Goal: Task Accomplishment & Management: Manage account settings

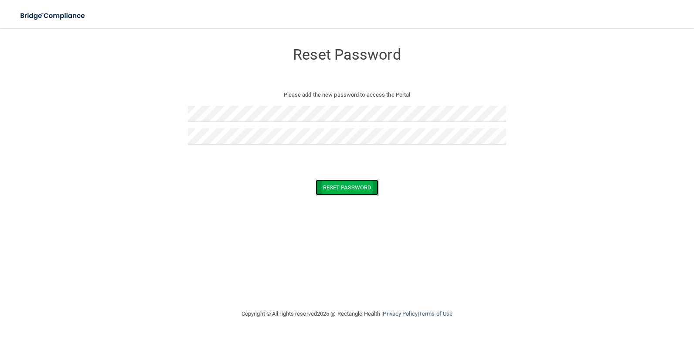
click at [364, 189] on button "Reset Password" at bounding box center [346, 187] width 63 height 16
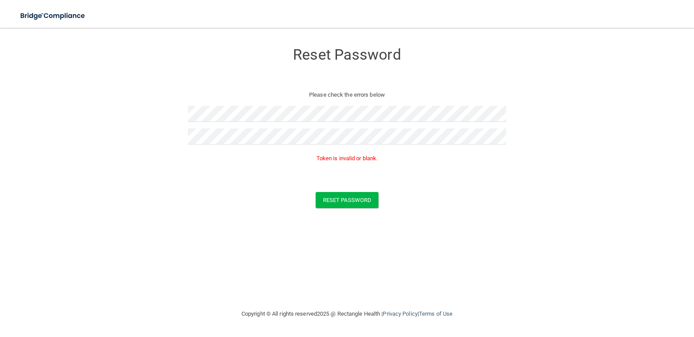
click at [345, 156] on p "Token is invalid or blank." at bounding box center [347, 158] width 318 height 10
click at [339, 198] on button "Reset Password" at bounding box center [346, 200] width 63 height 16
click at [137, 92] on form "Reset Password Please check the errors below Token is invalid or blank. Reset P…" at bounding box center [346, 128] width 659 height 182
click at [328, 194] on button "Reset Password" at bounding box center [346, 200] width 63 height 16
click at [172, 115] on form "Reset Password Please check the errors below Token is invalid or blank. Reset P…" at bounding box center [346, 128] width 659 height 182
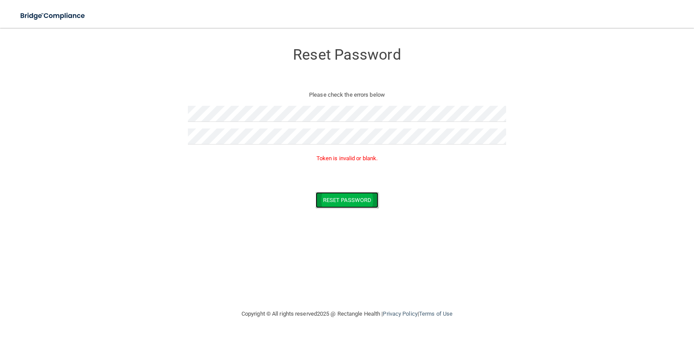
click at [328, 195] on button "Reset Password" at bounding box center [346, 200] width 63 height 16
click at [137, 112] on form "Reset Password Please check the errors below Token is invalid or blank. Reset P…" at bounding box center [346, 128] width 659 height 182
drag, startPoint x: 329, startPoint y: 154, endPoint x: 435, endPoint y: 175, distance: 107.9
click at [435, 175] on form "Reset Password Please check the errors below Token is invalid or blank. Reset P…" at bounding box center [346, 128] width 659 height 182
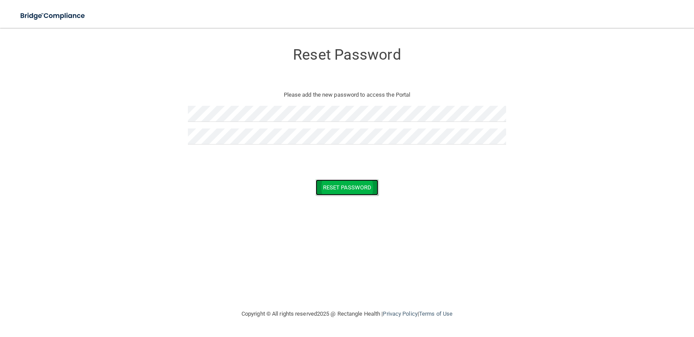
click at [333, 188] on button "Reset Password" at bounding box center [346, 187] width 63 height 16
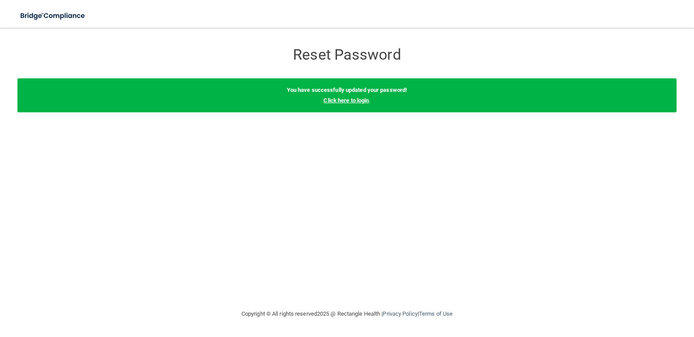
click at [349, 101] on link "Click here to login" at bounding box center [345, 100] width 45 height 7
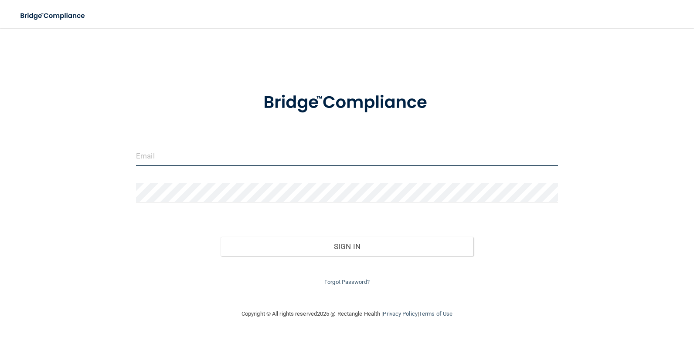
click at [248, 152] on input "email" at bounding box center [347, 156] width 422 height 20
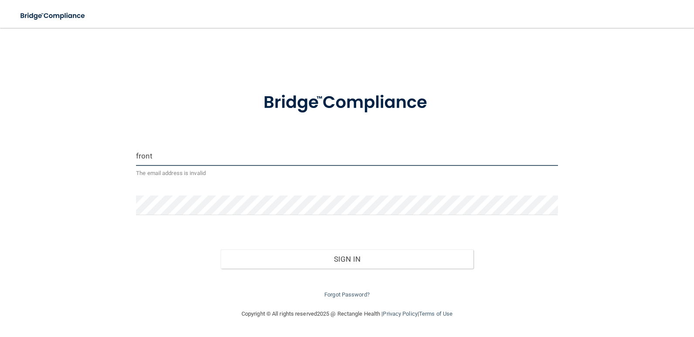
type input "[EMAIL_ADDRESS][DOMAIN_NAME]"
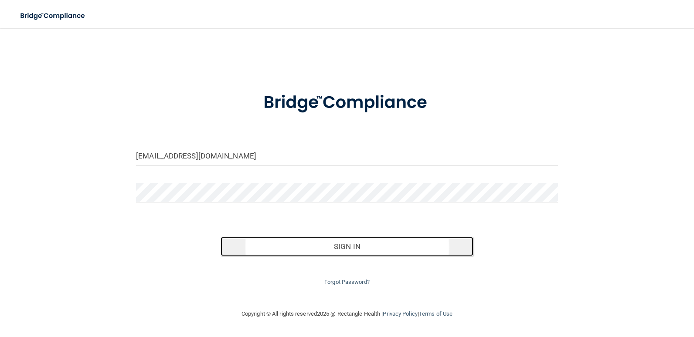
click at [418, 248] on button "Sign In" at bounding box center [346, 246] width 253 height 19
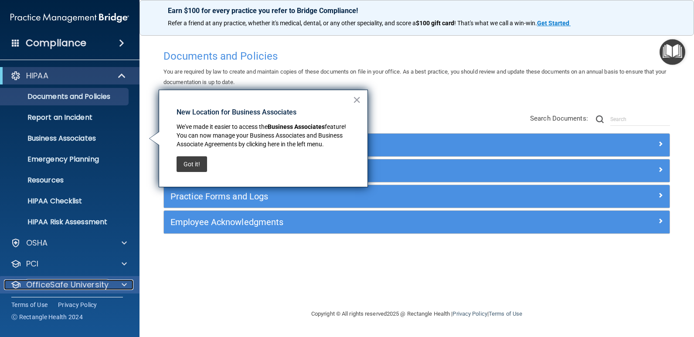
click at [124, 288] on span at bounding box center [124, 285] width 5 height 10
click at [355, 99] on button "×" at bounding box center [356, 100] width 8 height 14
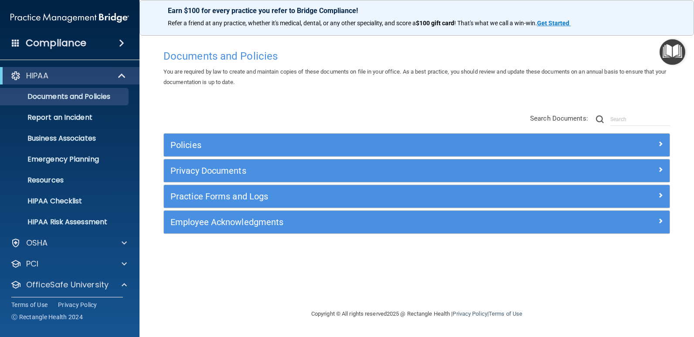
click at [56, 40] on h4 "Compliance" at bounding box center [56, 43] width 61 height 12
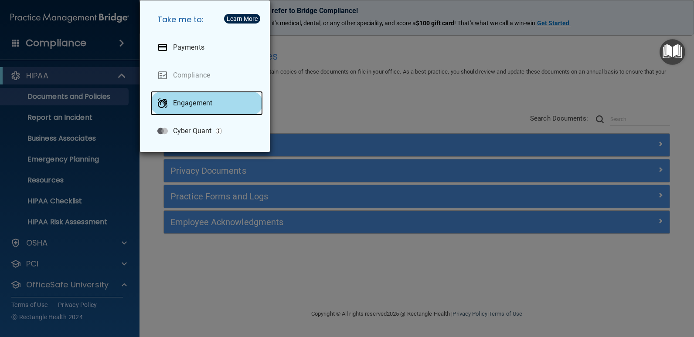
click at [191, 109] on div "Engagement" at bounding box center [206, 103] width 112 height 24
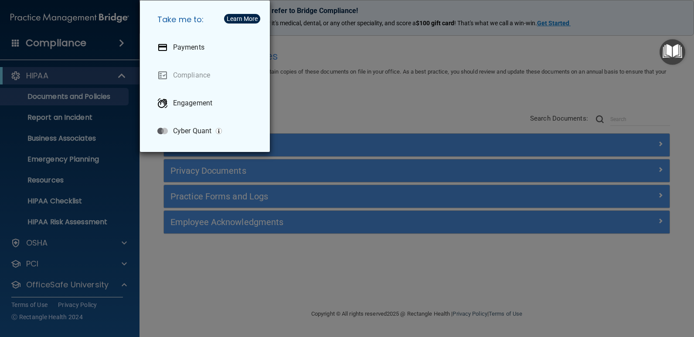
click at [87, 68] on div "Take me to: Payments Compliance Engagement Cyber Quant" at bounding box center [347, 168] width 694 height 337
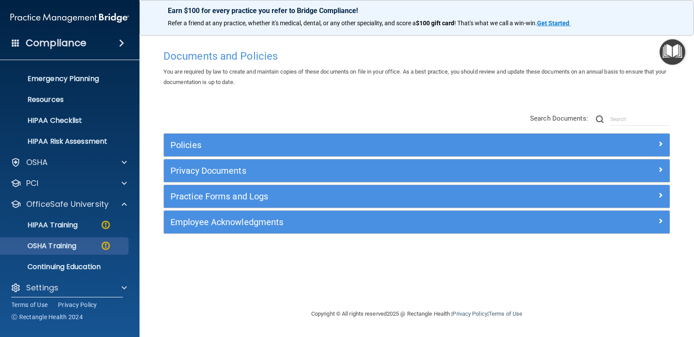
scroll to position [87, 0]
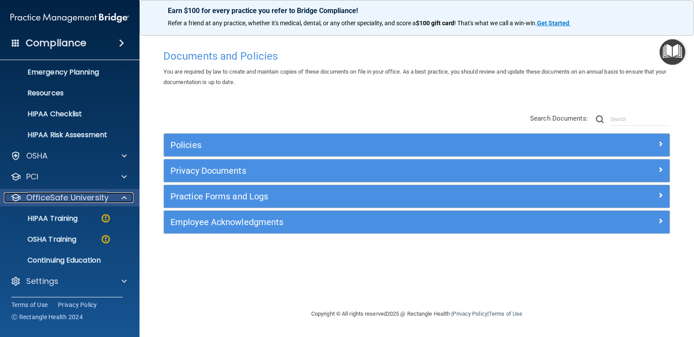
click at [124, 198] on span at bounding box center [124, 198] width 5 height 10
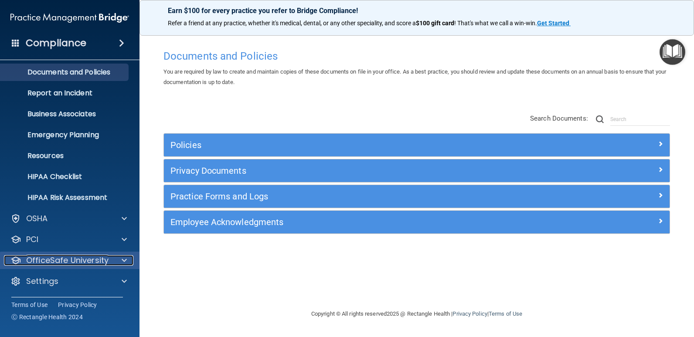
scroll to position [24, 0]
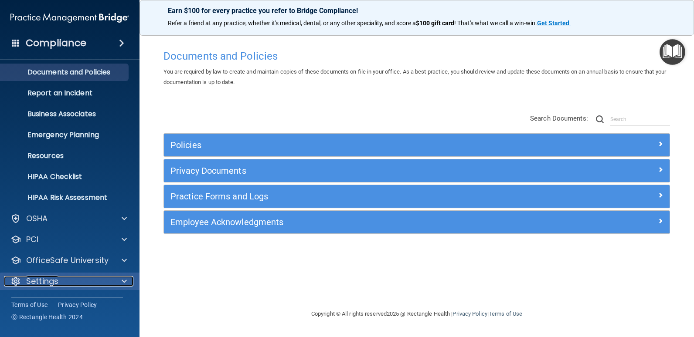
click at [123, 280] on span at bounding box center [124, 281] width 5 height 10
click at [124, 281] on span at bounding box center [124, 281] width 5 height 10
click at [78, 280] on div "Settings" at bounding box center [58, 281] width 108 height 10
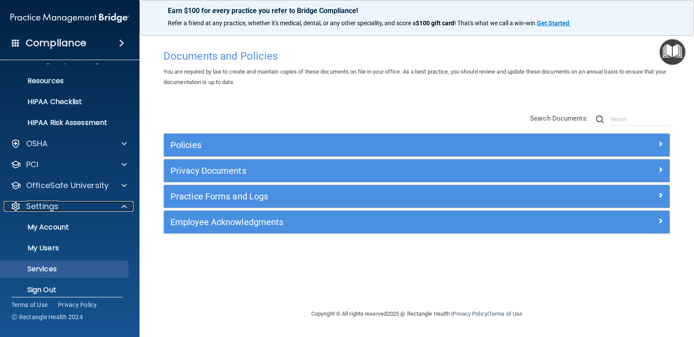
scroll to position [108, 0]
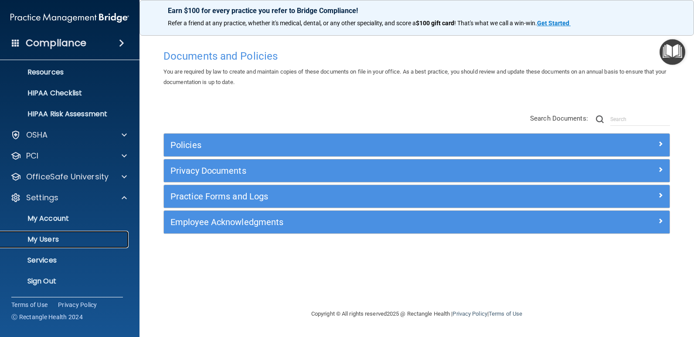
click at [60, 244] on link "My Users" at bounding box center [59, 239] width 137 height 17
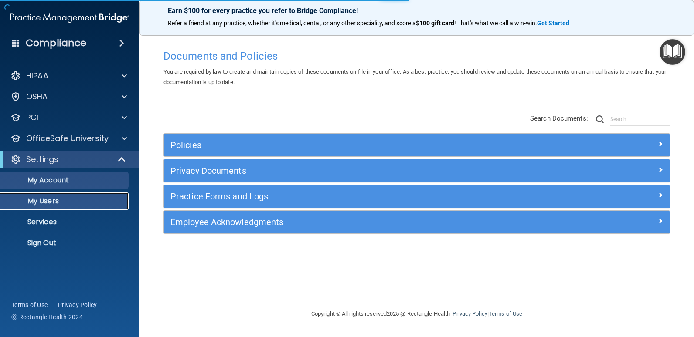
select select "20"
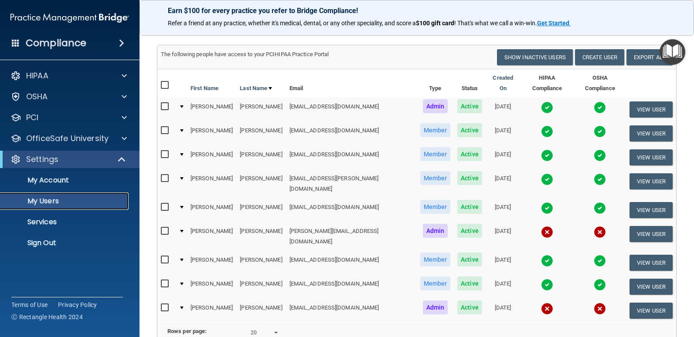
scroll to position [44, 0]
click at [644, 302] on button "View User" at bounding box center [650, 310] width 43 height 16
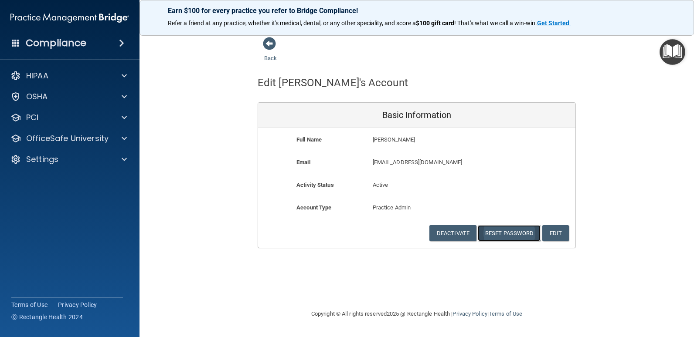
click at [503, 234] on button "Reset Password" at bounding box center [508, 233] width 63 height 16
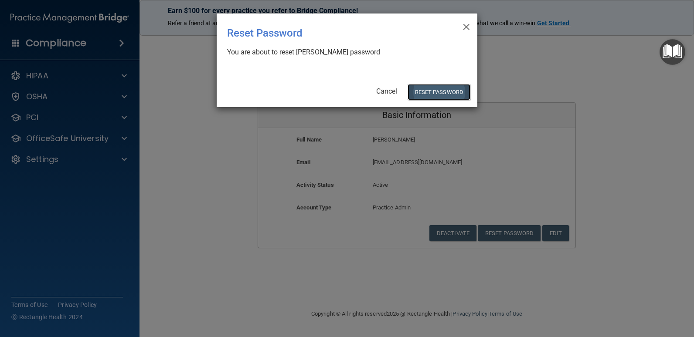
click at [458, 97] on button "Reset Password" at bounding box center [438, 92] width 63 height 16
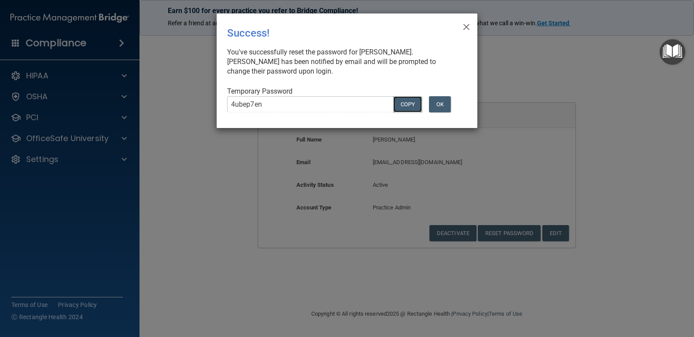
click at [414, 104] on button "COPY" at bounding box center [407, 104] width 29 height 16
click at [444, 105] on button "OK" at bounding box center [440, 104] width 22 height 16
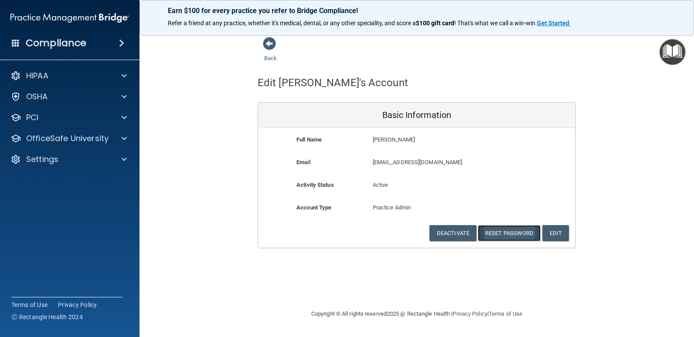
click at [496, 230] on button "Reset Password" at bounding box center [508, 233] width 63 height 16
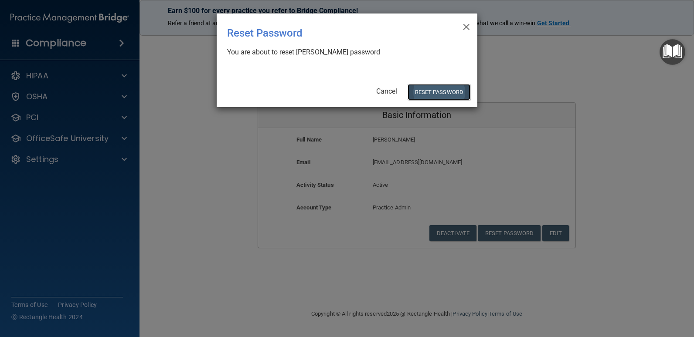
click at [441, 91] on button "Reset Password" at bounding box center [438, 92] width 63 height 16
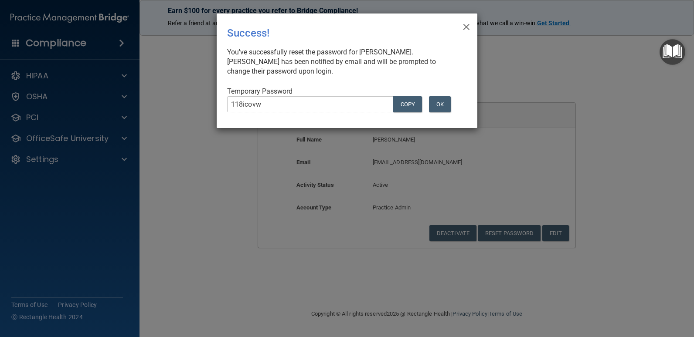
click at [444, 38] on div "× Close Success! You've successfully reset the password for Holly Wohlrabe. Hol…" at bounding box center [347, 71] width 261 height 115
click at [409, 102] on button "COPY" at bounding box center [407, 104] width 29 height 16
click at [437, 109] on button "OK" at bounding box center [440, 104] width 22 height 16
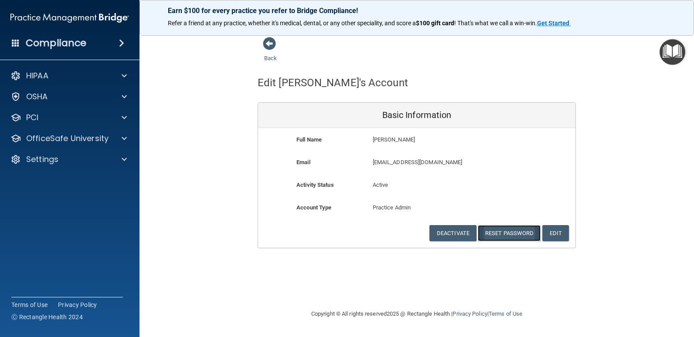
click at [509, 235] on button "Reset Password" at bounding box center [508, 233] width 63 height 16
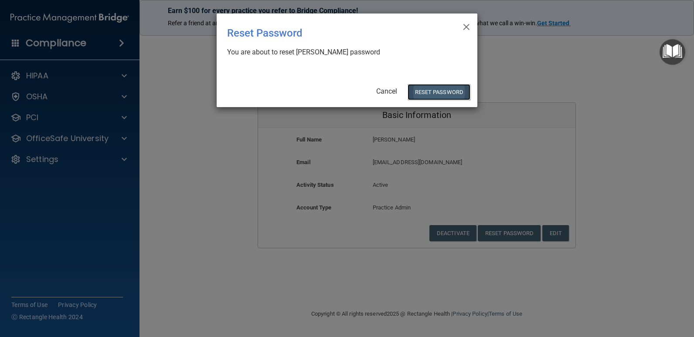
click at [434, 92] on button "Reset Password" at bounding box center [438, 92] width 63 height 16
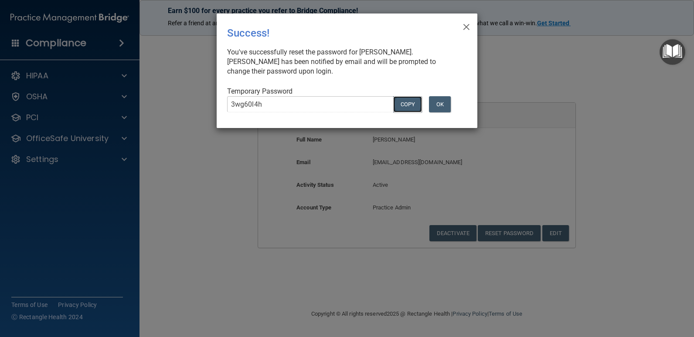
click at [410, 105] on button "COPY" at bounding box center [407, 104] width 29 height 16
click at [434, 98] on button "OK" at bounding box center [440, 104] width 22 height 16
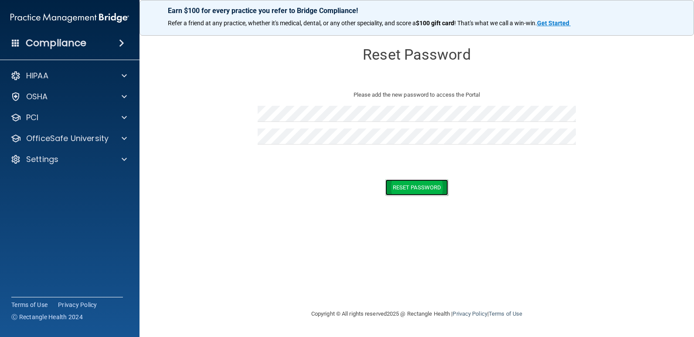
click at [394, 189] on button "Reset Password" at bounding box center [416, 187] width 63 height 16
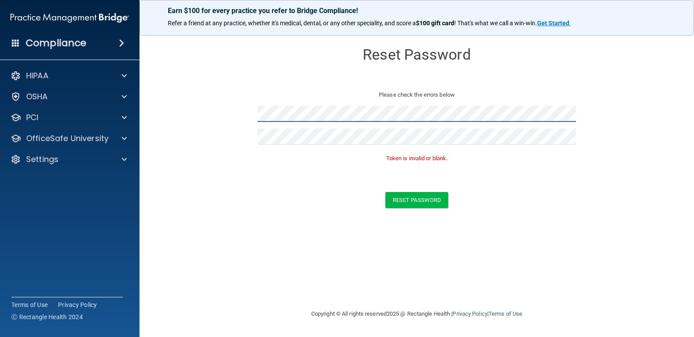
click at [178, 90] on form "Reset Password Please check the errors below Token is invalid or blank. Reset P…" at bounding box center [416, 128] width 519 height 182
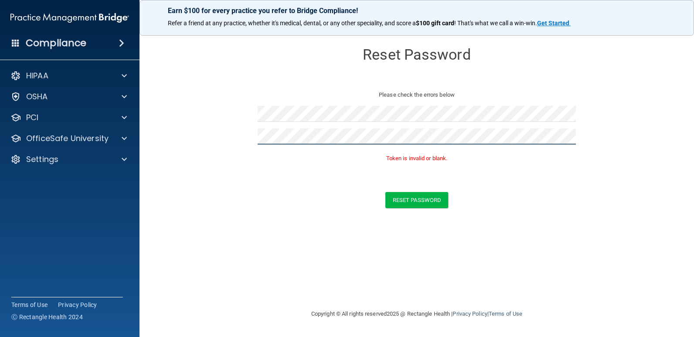
click at [203, 124] on form "Reset Password Please check the errors below Token is invalid or blank. Reset P…" at bounding box center [416, 128] width 519 height 182
click at [410, 195] on button "Reset Password" at bounding box center [416, 200] width 63 height 16
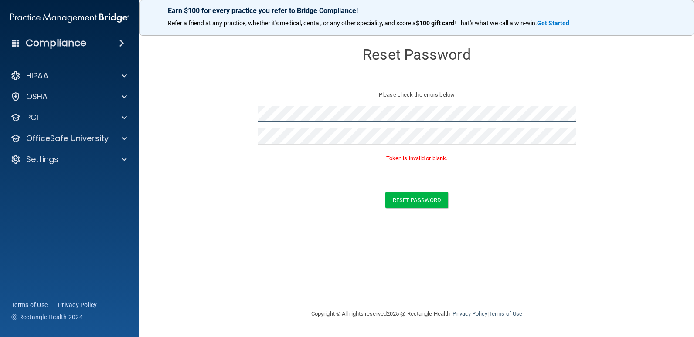
click at [230, 112] on form "Reset Password Please check the errors below Token is invalid or blank. Reset P…" at bounding box center [416, 128] width 519 height 182
click at [403, 199] on button "Reset Password" at bounding box center [416, 200] width 63 height 16
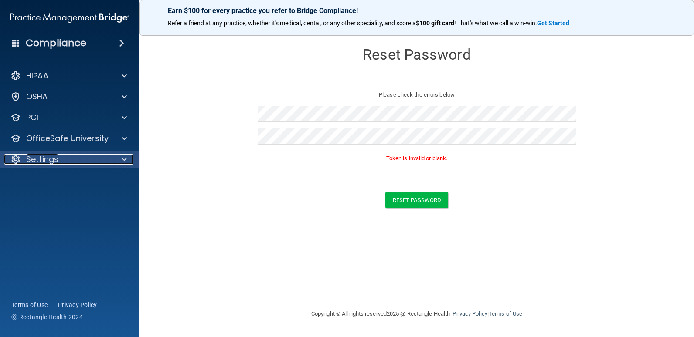
click at [122, 155] on span at bounding box center [124, 159] width 5 height 10
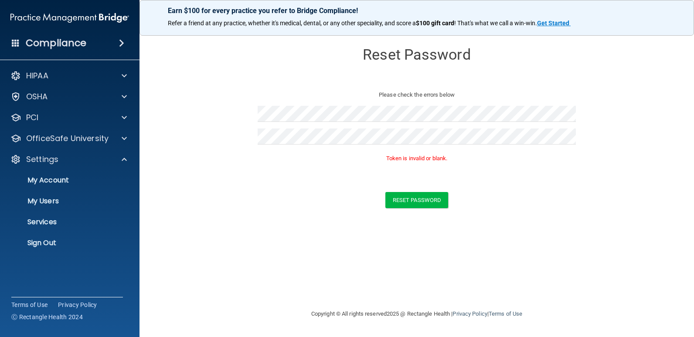
click at [278, 257] on div "Reset Password Please check the errors below Token is invalid or blank. Reset P…" at bounding box center [416, 169] width 519 height 264
click at [199, 111] on form "Reset Password Please check the errors below Token is invalid or blank. Reset P…" at bounding box center [416, 128] width 519 height 182
click at [397, 194] on button "Reset Password" at bounding box center [416, 200] width 63 height 16
click at [225, 108] on form "Reset Password Please check the errors below Token is invalid or blank. Reset P…" at bounding box center [416, 128] width 519 height 182
click at [431, 203] on button "Reset Password" at bounding box center [416, 200] width 63 height 16
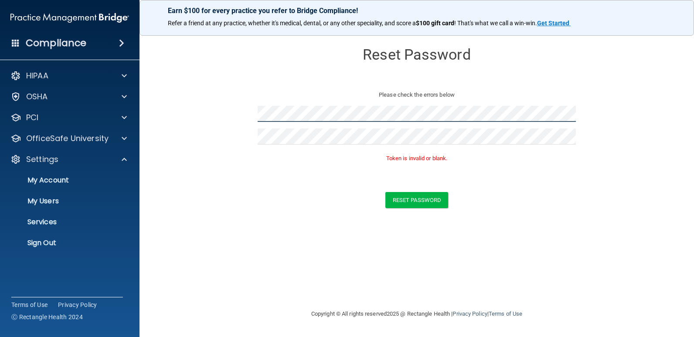
click at [191, 105] on form "Reset Password Please check the errors below Token is invalid or blank. Reset P…" at bounding box center [416, 128] width 519 height 182
click at [400, 197] on button "Reset Password" at bounding box center [416, 200] width 63 height 16
click at [399, 196] on button "Reset Password" at bounding box center [416, 200] width 63 height 16
click at [402, 197] on button "Reset Password" at bounding box center [416, 200] width 63 height 16
click at [220, 115] on form "Reset Password Please check the errors below Token is invalid or blank. Reset P…" at bounding box center [416, 128] width 519 height 182
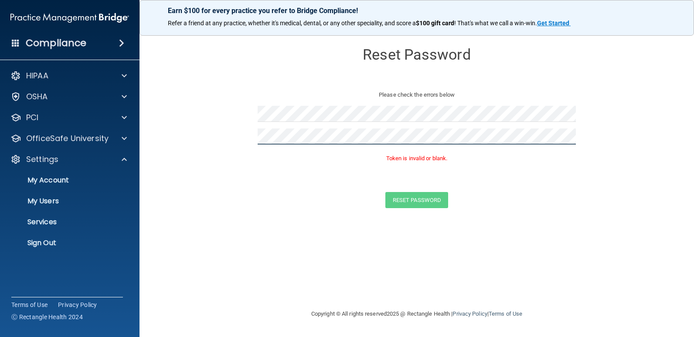
click at [217, 145] on form "Reset Password Please check the errors below Token is invalid or blank. Reset P…" at bounding box center [416, 128] width 519 height 182
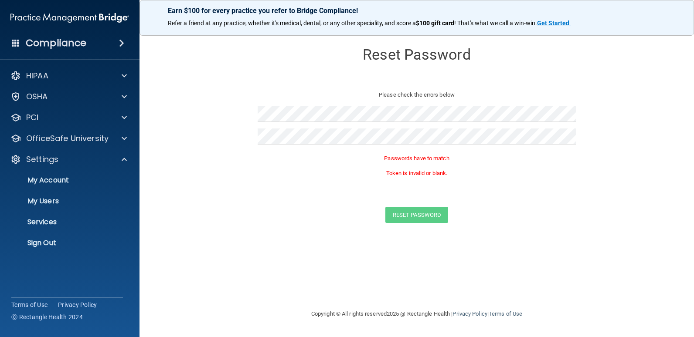
click at [493, 215] on div "Reset Password" at bounding box center [416, 215] width 532 height 16
click at [430, 223] on form "Reset Password Please check the errors below Passwords have to match Token is i…" at bounding box center [416, 135] width 519 height 197
click at [160, 112] on form "Reset Password Please check the errors below Passwords have to match Token is i…" at bounding box center [416, 135] width 519 height 197
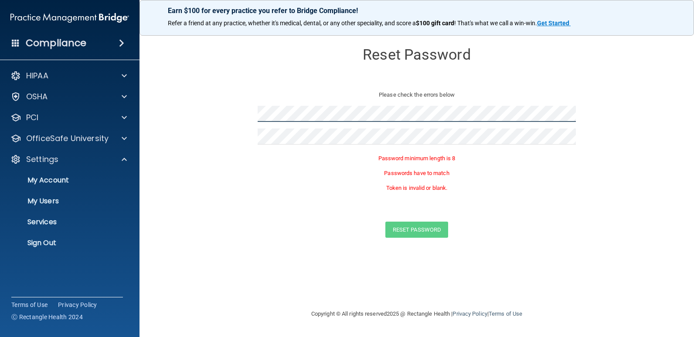
click at [202, 111] on form "Reset Password Please check the errors below Password minimum length is 8 Passw…" at bounding box center [416, 143] width 519 height 212
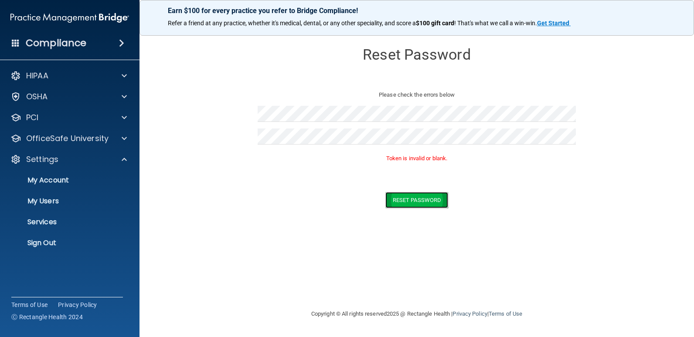
click at [407, 199] on button "Reset Password" at bounding box center [416, 200] width 63 height 16
click at [220, 110] on form "Reset Password Please check the errors below Token is invalid or blank. Reset P…" at bounding box center [416, 128] width 519 height 182
click at [413, 195] on button "Reset Password" at bounding box center [416, 200] width 63 height 16
click at [385, 192] on button "Reset Password" at bounding box center [416, 200] width 63 height 16
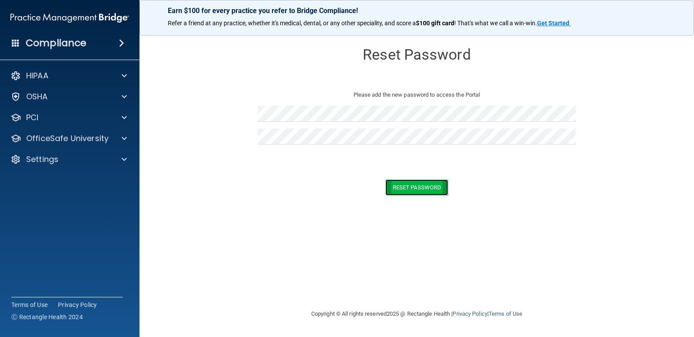
click at [418, 189] on button "Reset Password" at bounding box center [416, 187] width 63 height 16
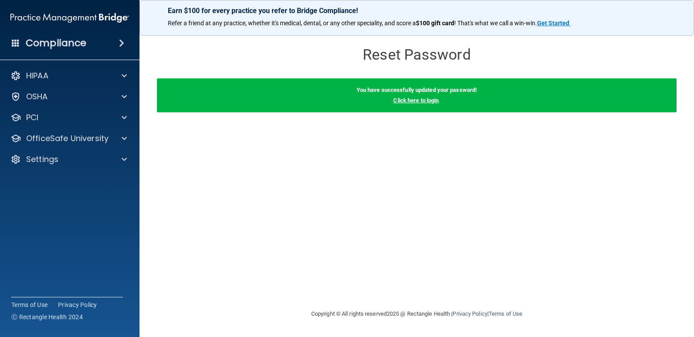
click at [429, 102] on link "Click here to login" at bounding box center [415, 100] width 45 height 7
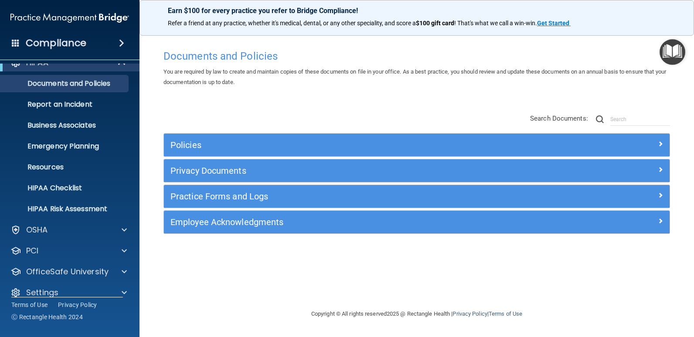
scroll to position [24, 0]
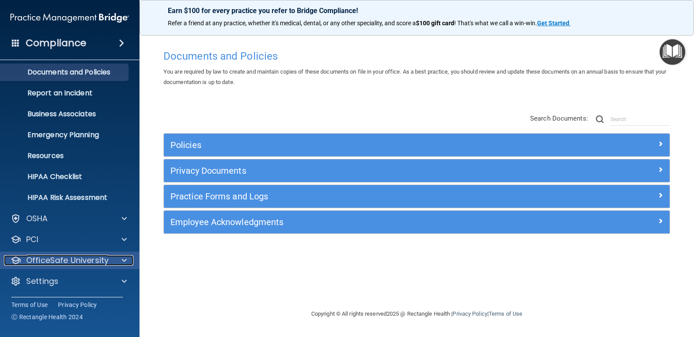
click at [129, 256] on div at bounding box center [123, 260] width 22 height 10
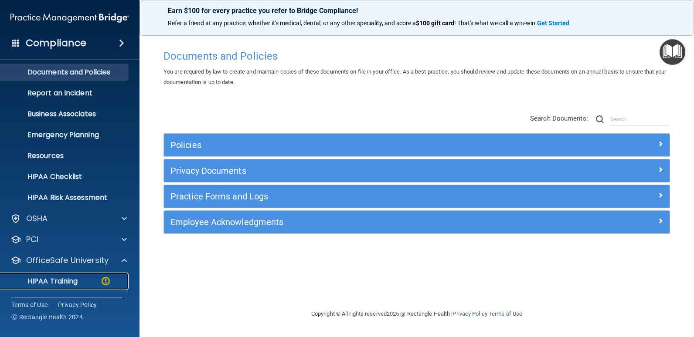
click at [68, 282] on p "HIPAA Training" at bounding box center [42, 281] width 72 height 9
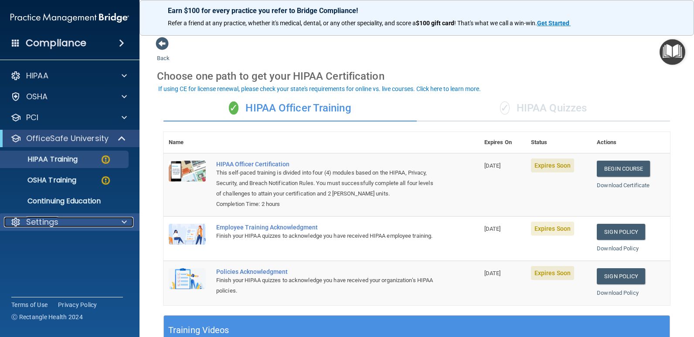
click at [39, 226] on p "Settings" at bounding box center [42, 222] width 32 height 10
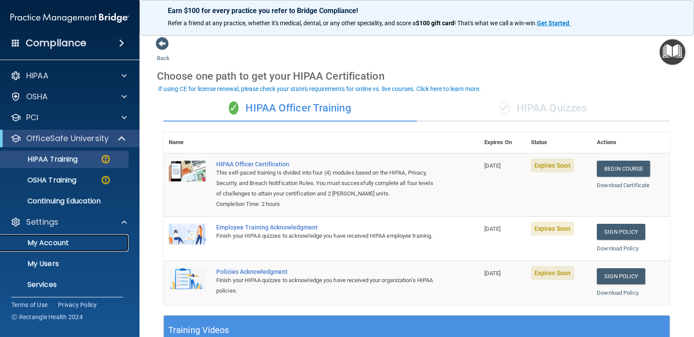
click at [39, 240] on p "My Account" at bounding box center [65, 243] width 119 height 9
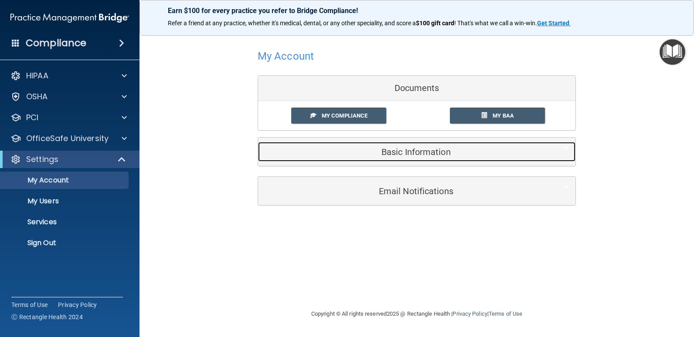
click at [441, 151] on h5 "Basic Information" at bounding box center [403, 152] width 278 height 10
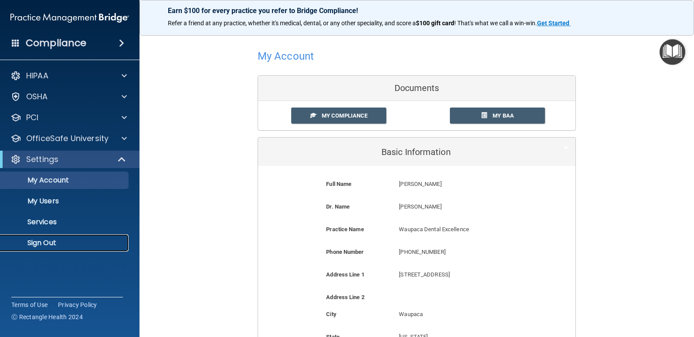
click at [48, 242] on p "Sign Out" at bounding box center [65, 243] width 119 height 9
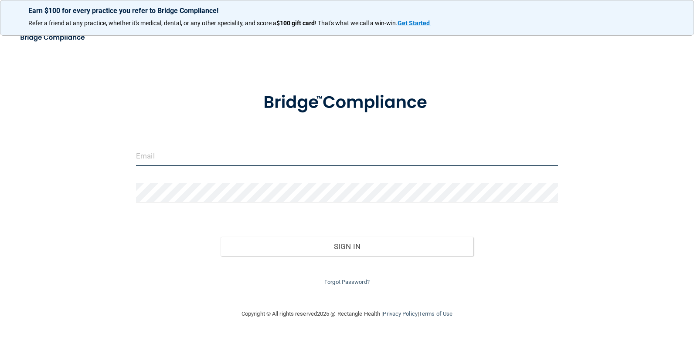
click at [165, 158] on input "email" at bounding box center [347, 156] width 422 height 20
type input "[EMAIL_ADDRESS][DOMAIN_NAME]"
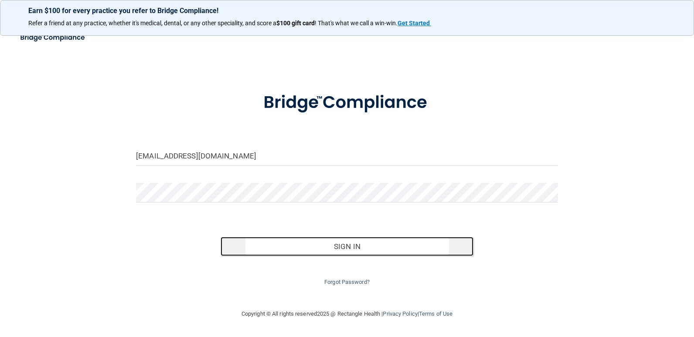
click at [345, 248] on button "Sign In" at bounding box center [346, 246] width 253 height 19
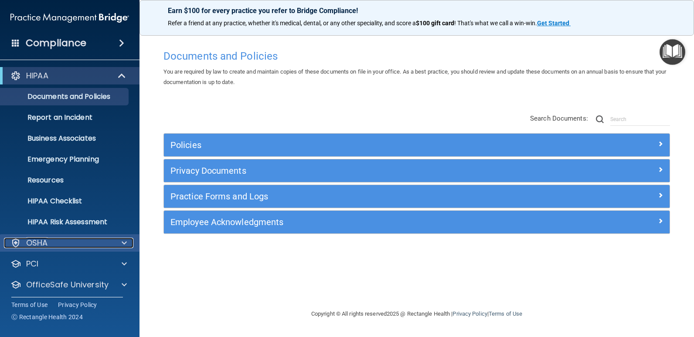
click at [122, 243] on span at bounding box center [124, 243] width 5 height 10
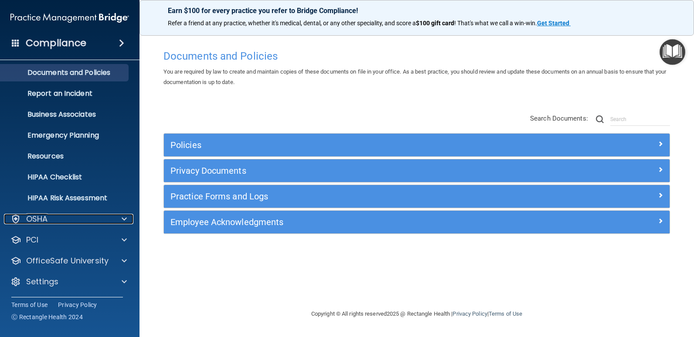
scroll to position [24, 0]
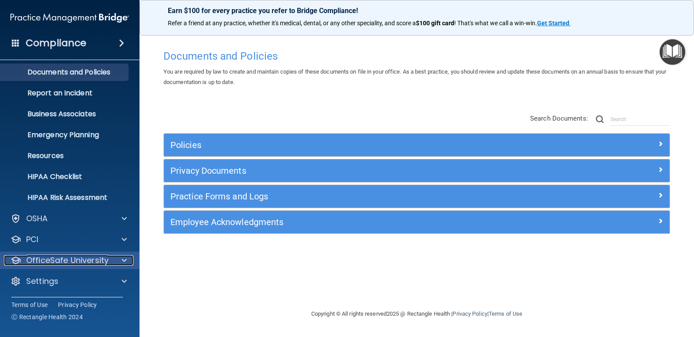
click at [122, 260] on span at bounding box center [124, 260] width 5 height 10
click at [125, 258] on span at bounding box center [124, 260] width 5 height 10
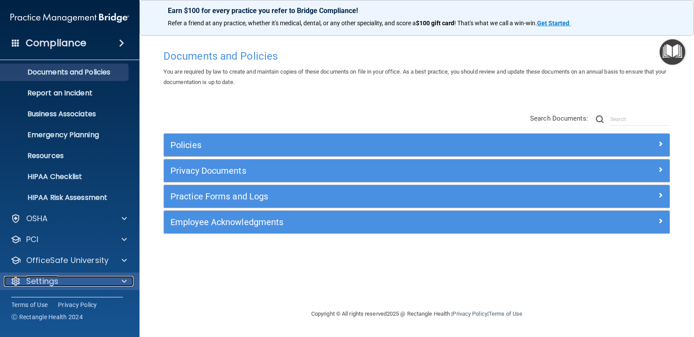
click at [122, 279] on span at bounding box center [124, 281] width 5 height 10
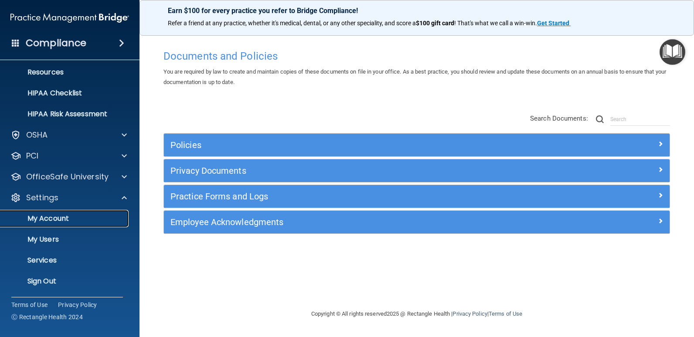
click at [52, 215] on p "My Account" at bounding box center [65, 218] width 119 height 9
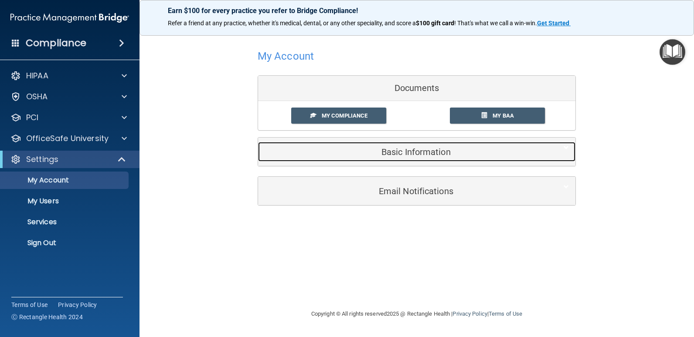
click at [403, 152] on h5 "Basic Information" at bounding box center [403, 152] width 278 height 10
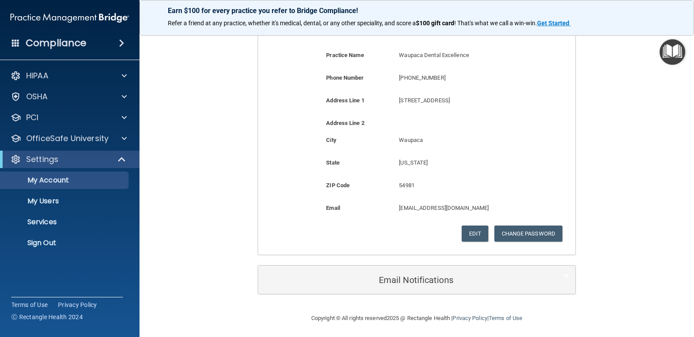
scroll to position [176, 0]
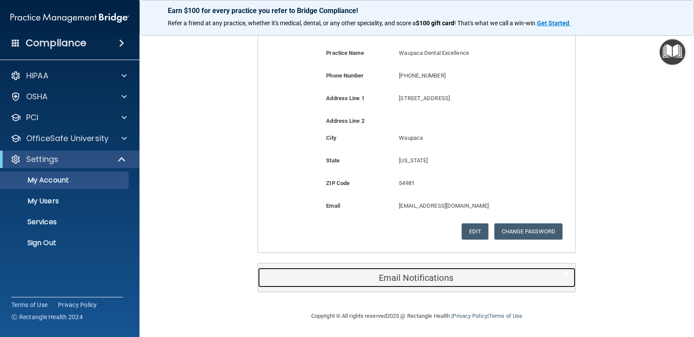
click at [431, 280] on h5 "Email Notifications" at bounding box center [403, 278] width 278 height 10
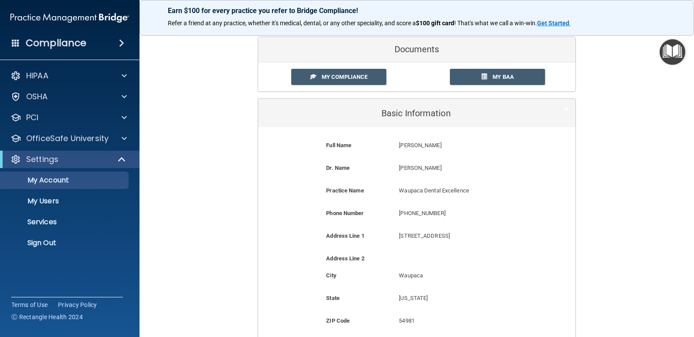
scroll to position [0, 0]
